Goal: Transaction & Acquisition: Purchase product/service

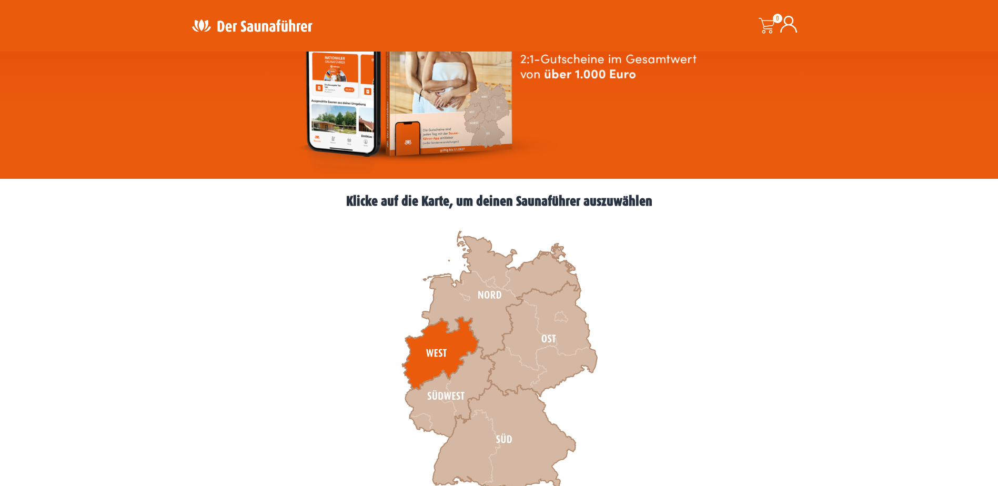
click at [438, 365] on icon at bounding box center [440, 353] width 77 height 73
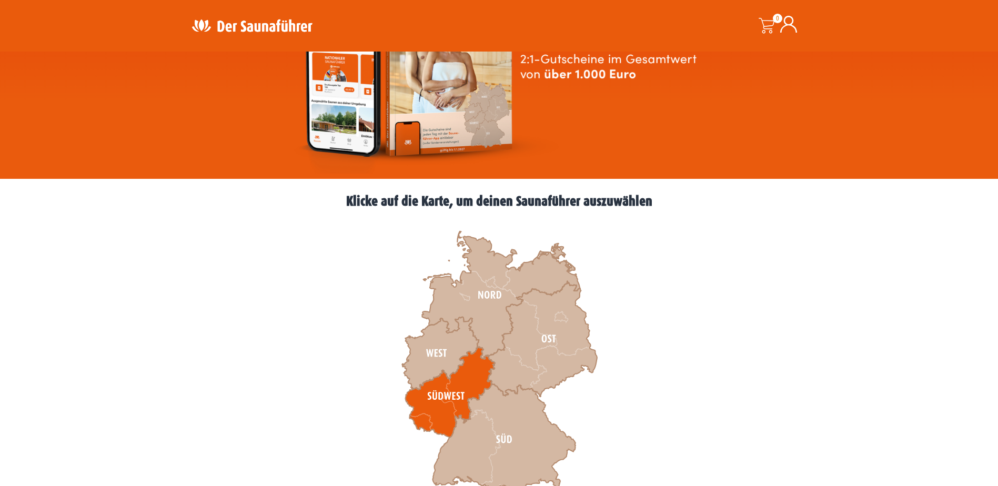
click at [432, 386] on icon at bounding box center [449, 392] width 89 height 91
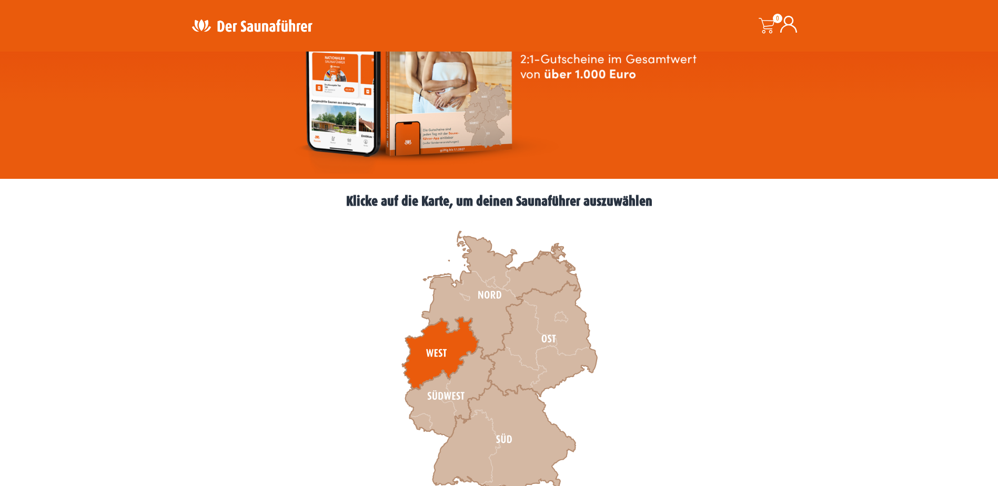
click at [430, 344] on icon at bounding box center [440, 353] width 77 height 73
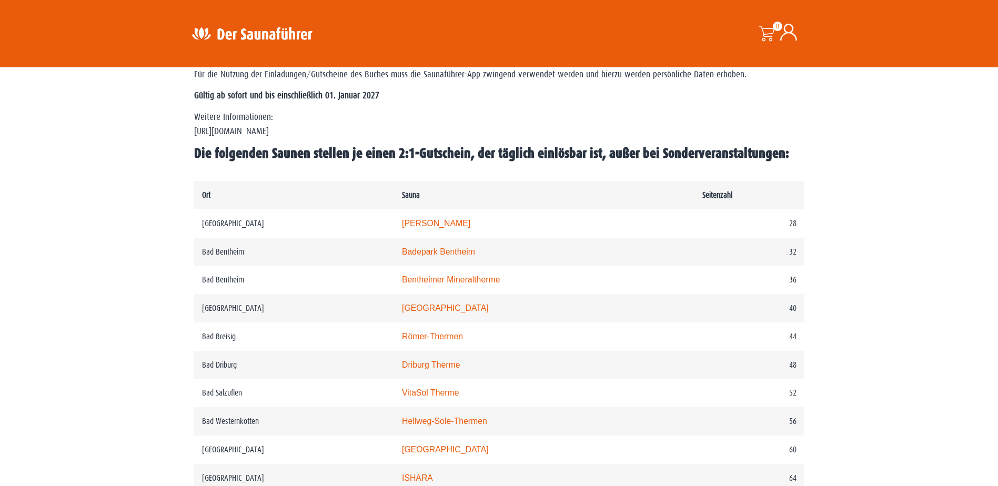
scroll to position [421, 0]
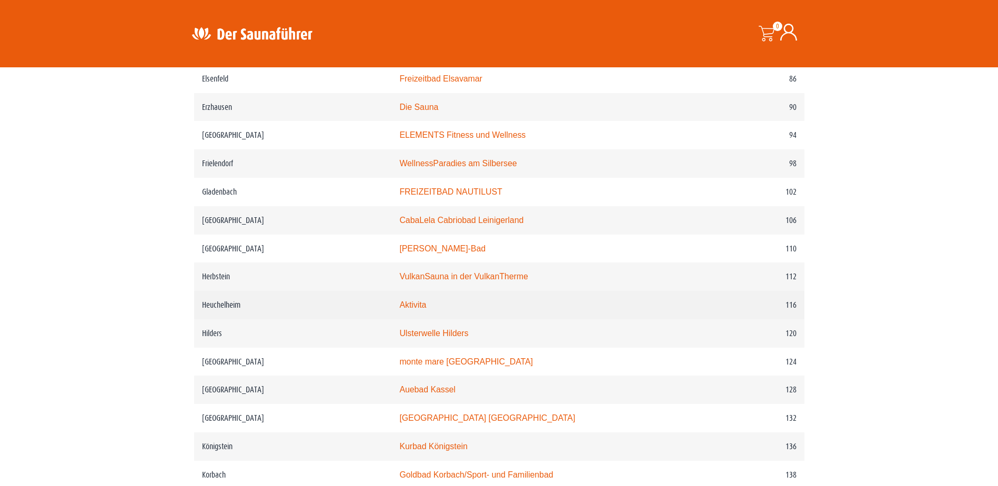
scroll to position [1052, 0]
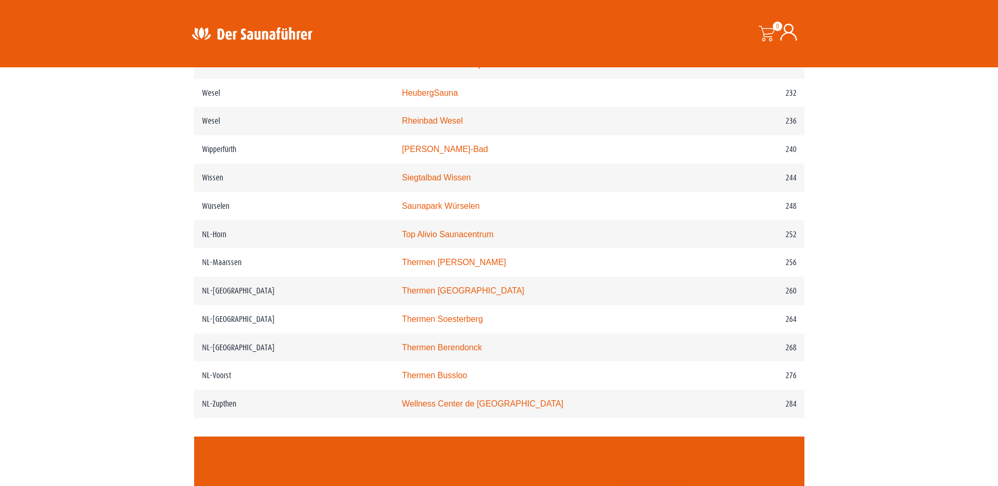
scroll to position [2052, 0]
